Goal: Task Accomplishment & Management: Use online tool/utility

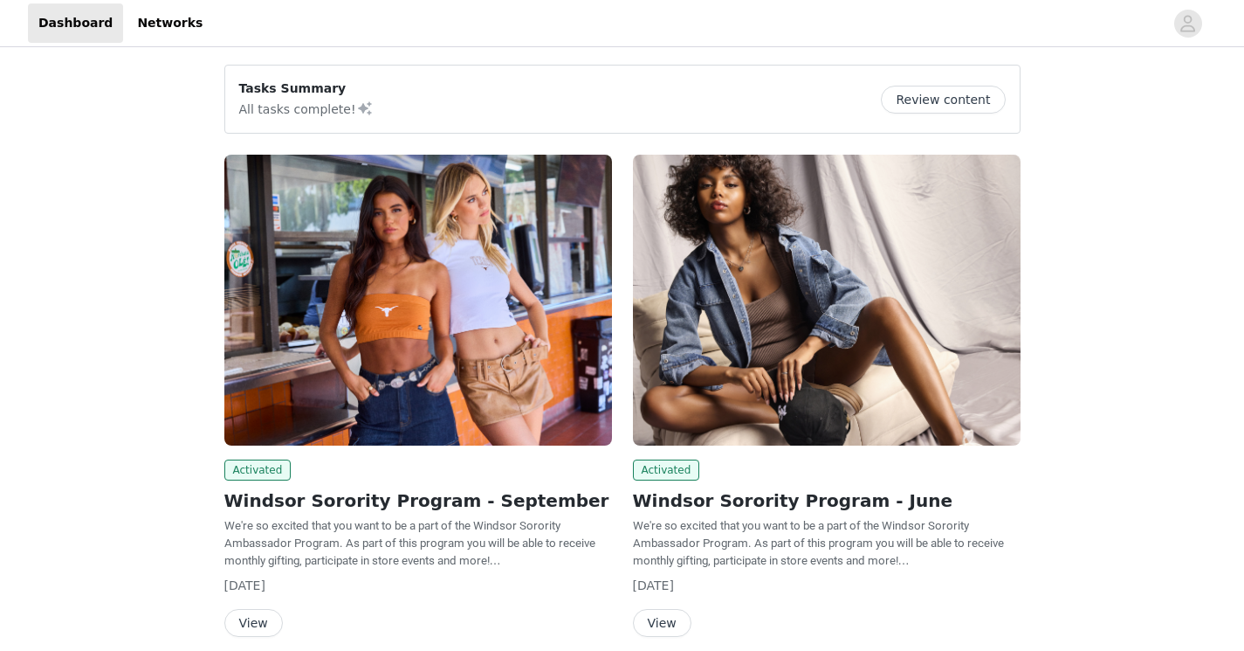
scroll to position [110, 0]
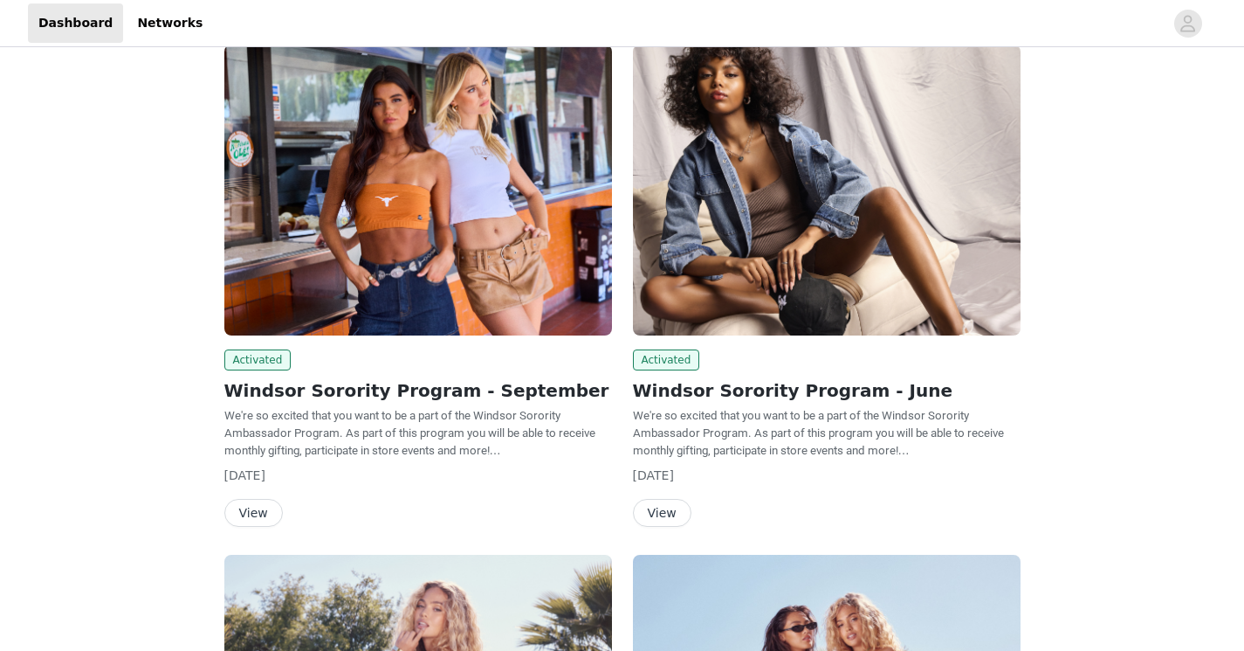
click at [263, 513] on button "View" at bounding box center [253, 513] width 59 height 28
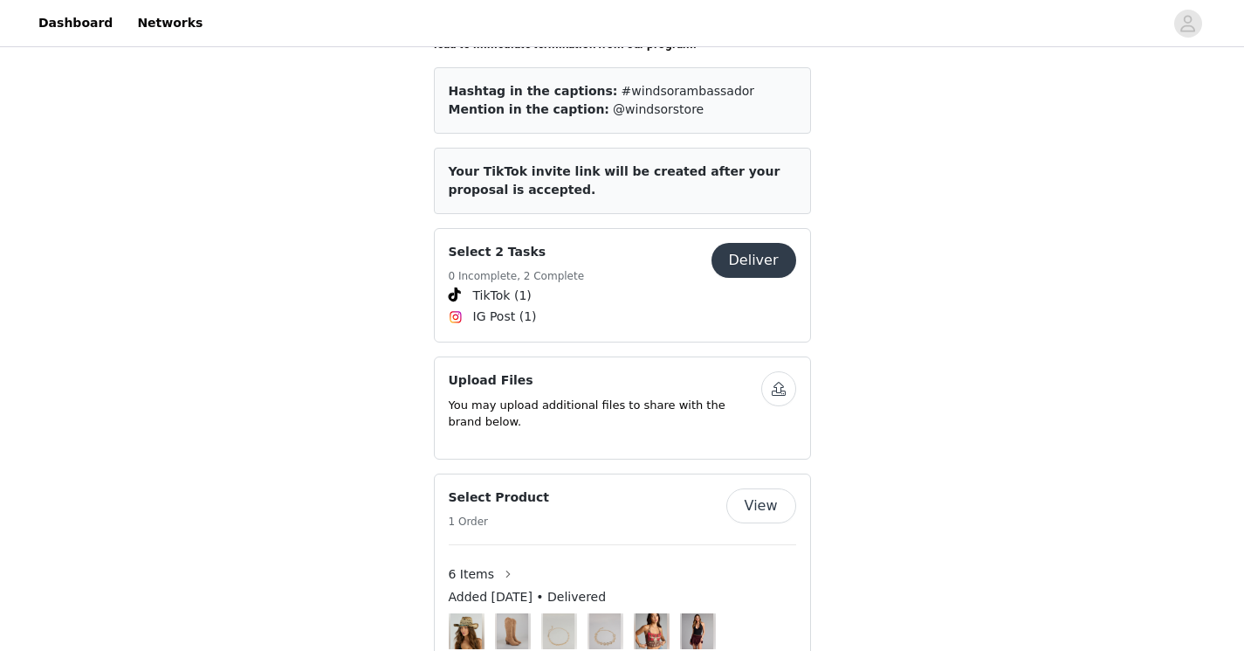
scroll to position [723, 0]
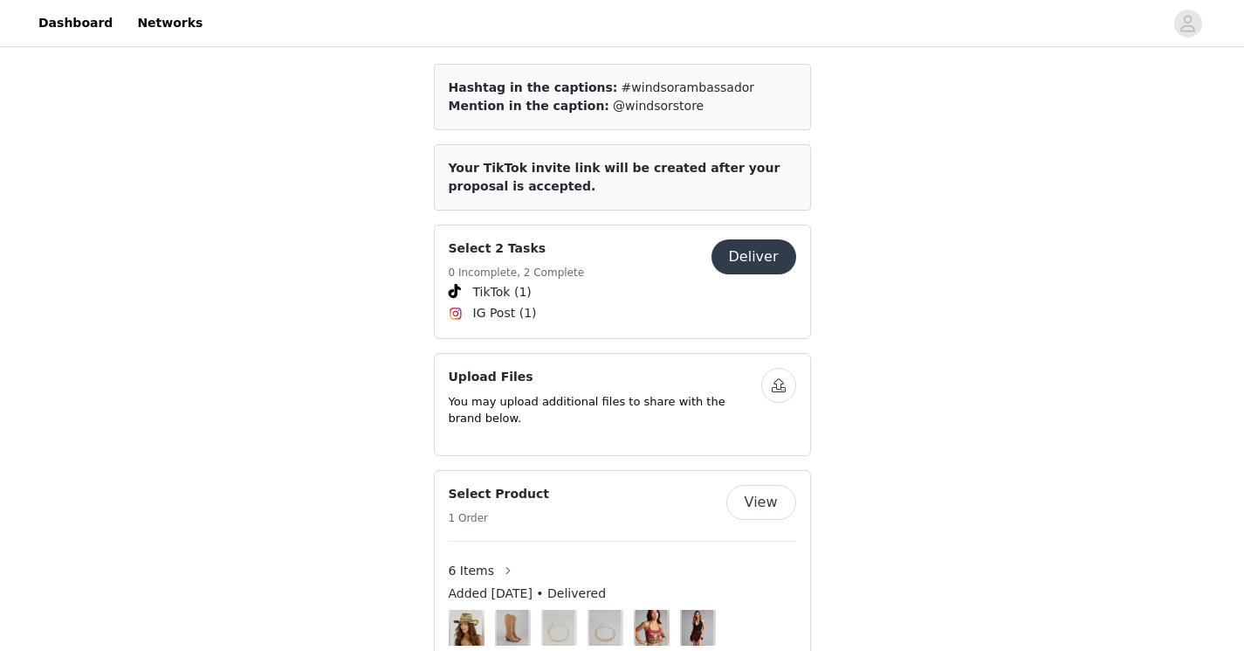
click at [760, 251] on button "Deliver" at bounding box center [754, 256] width 85 height 35
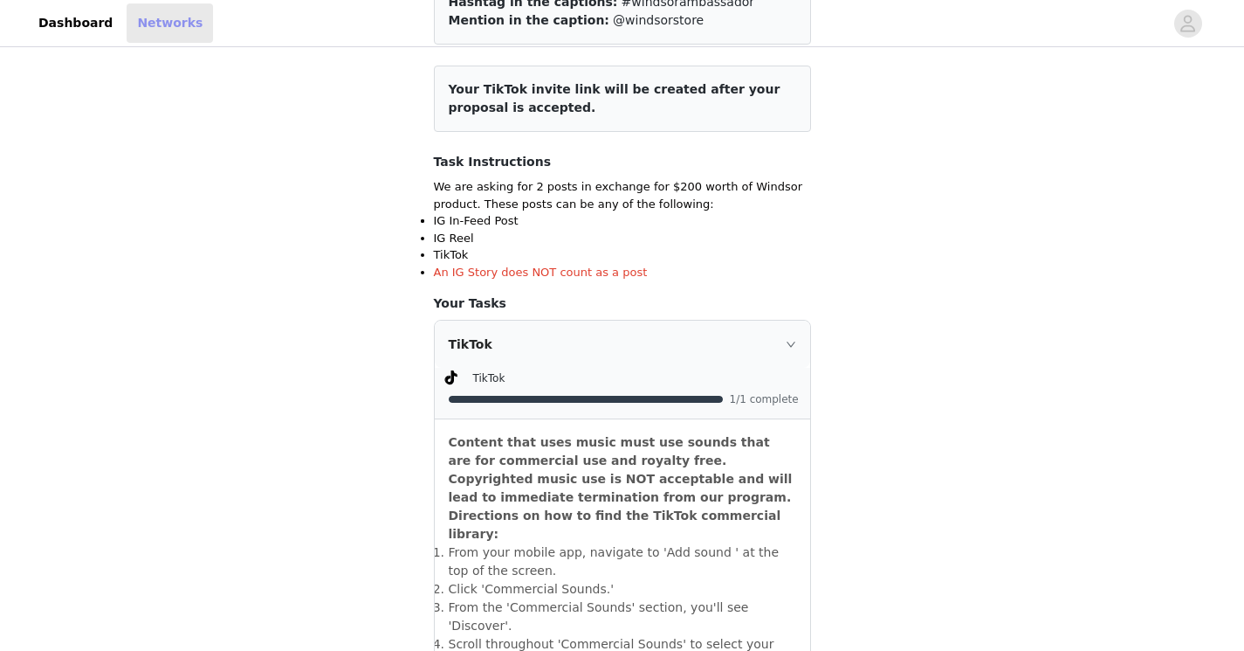
scroll to position [684, 0]
